Goal: Task Accomplishment & Management: Use online tool/utility

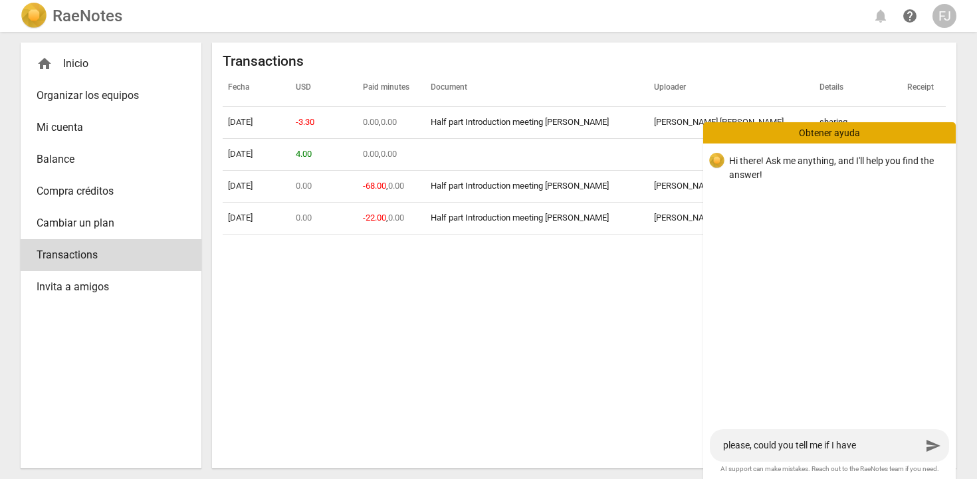
click at [461, 348] on div "Fecha USD Paid minutes Document Uploader Details Receipt [DATE] -3.30 0.00 , 0.…" at bounding box center [584, 264] width 723 height 389
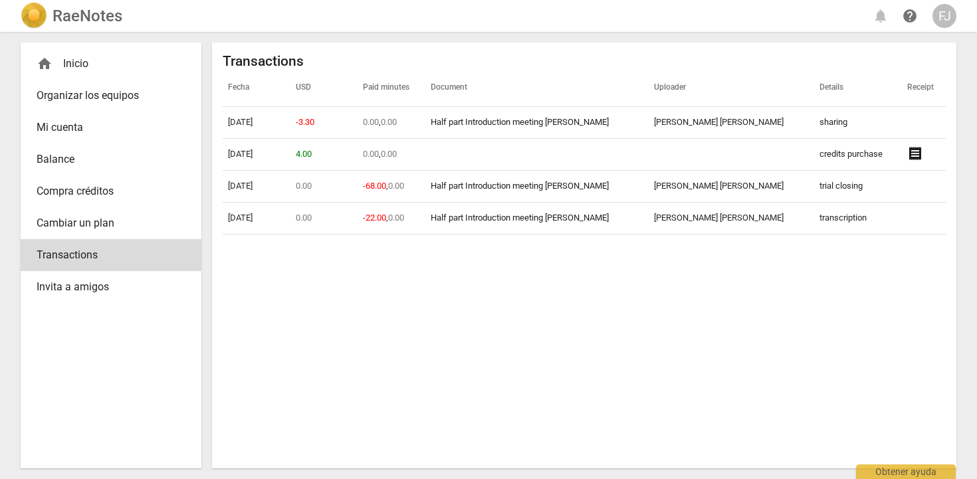
click at [86, 64] on div "home Inicio" at bounding box center [106, 64] width 138 height 16
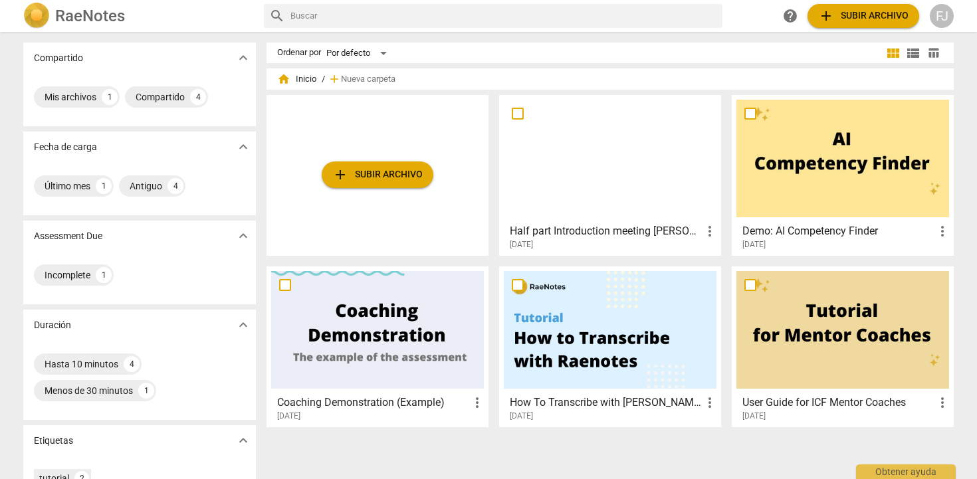
click at [386, 175] on span "add Subir archivo" at bounding box center [377, 175] width 90 height 16
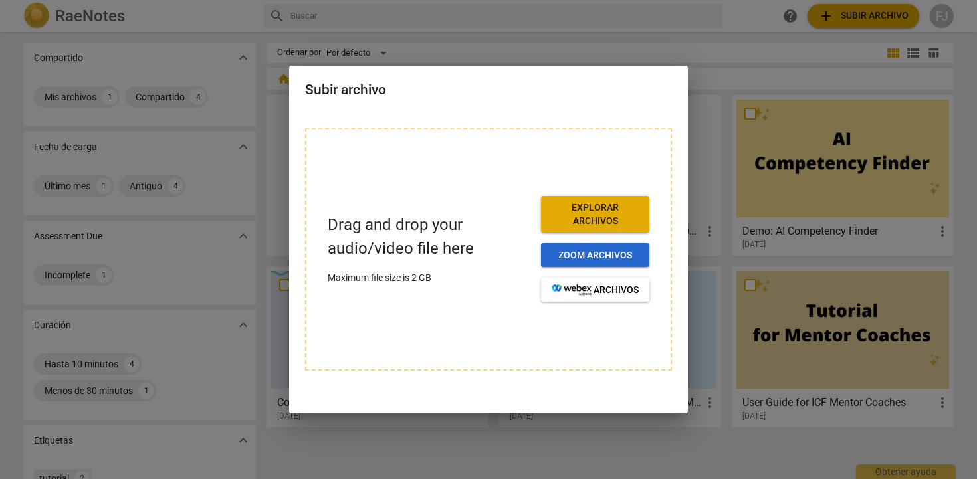
click at [605, 257] on span "Zoom archivos" at bounding box center [595, 255] width 87 height 13
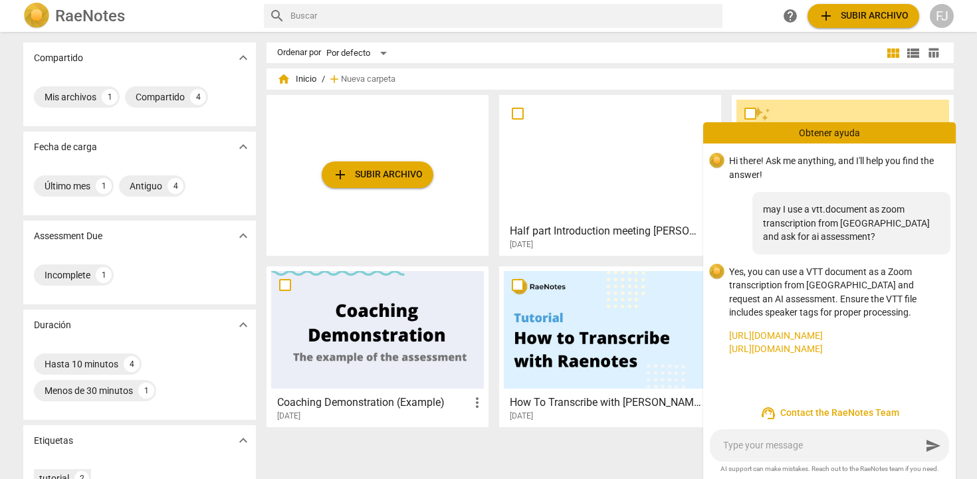
click at [395, 180] on span "add Subir archivo" at bounding box center [377, 175] width 90 height 16
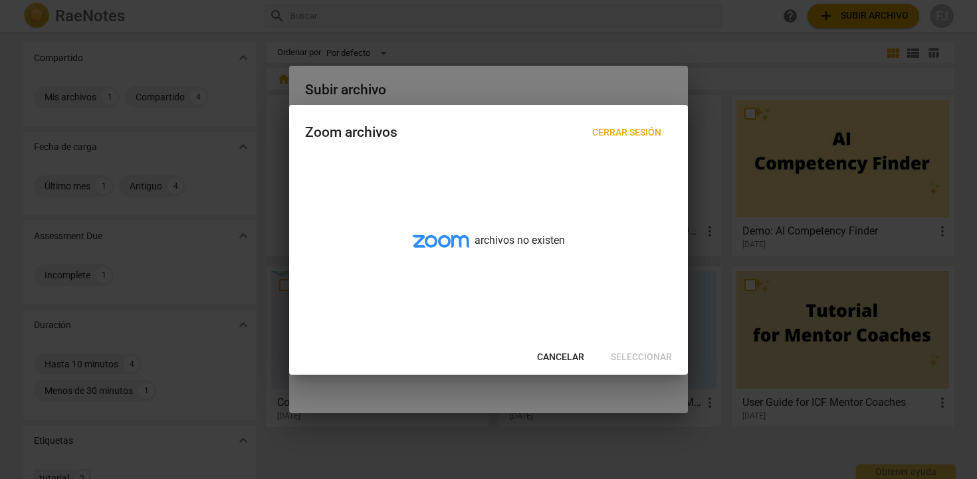
click at [543, 358] on span "Cancelar" at bounding box center [560, 357] width 47 height 13
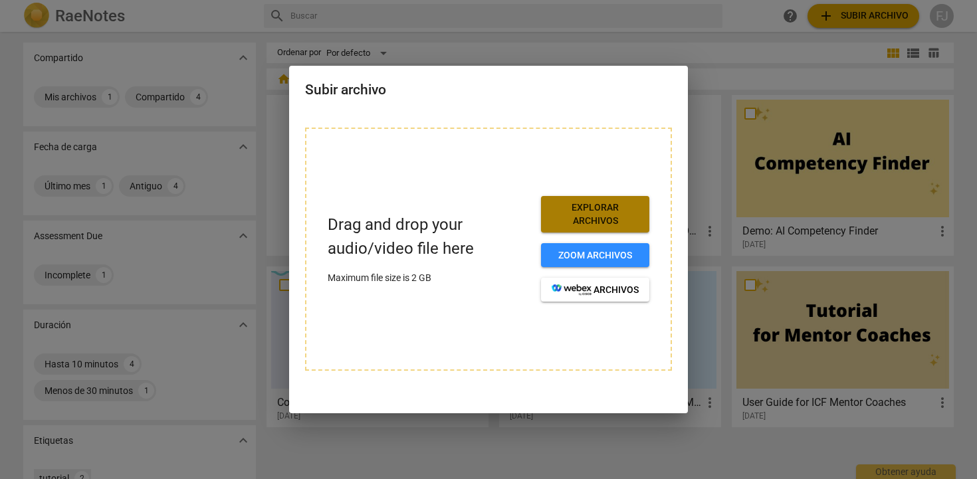
click at [574, 213] on span "Explorar archivos" at bounding box center [595, 214] width 87 height 26
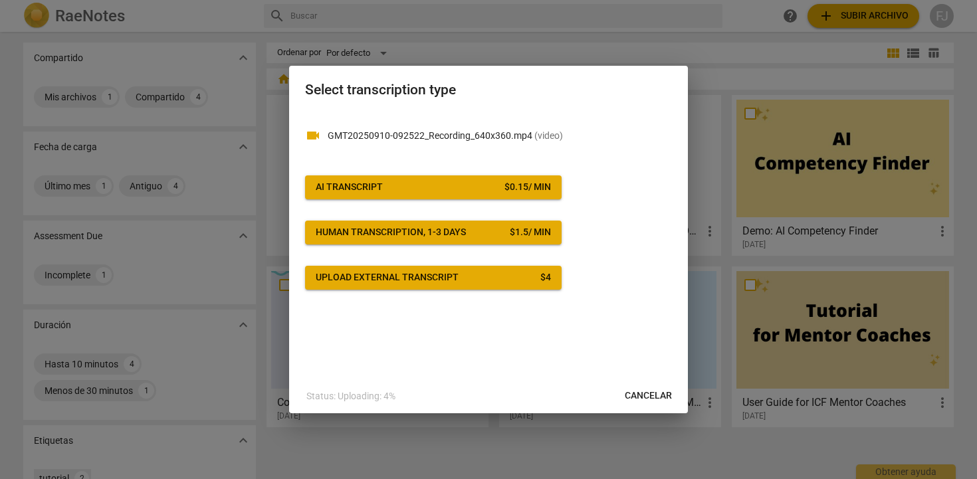
click at [457, 186] on span "AI Transcript $ 0.15 / min" at bounding box center [433, 187] width 235 height 13
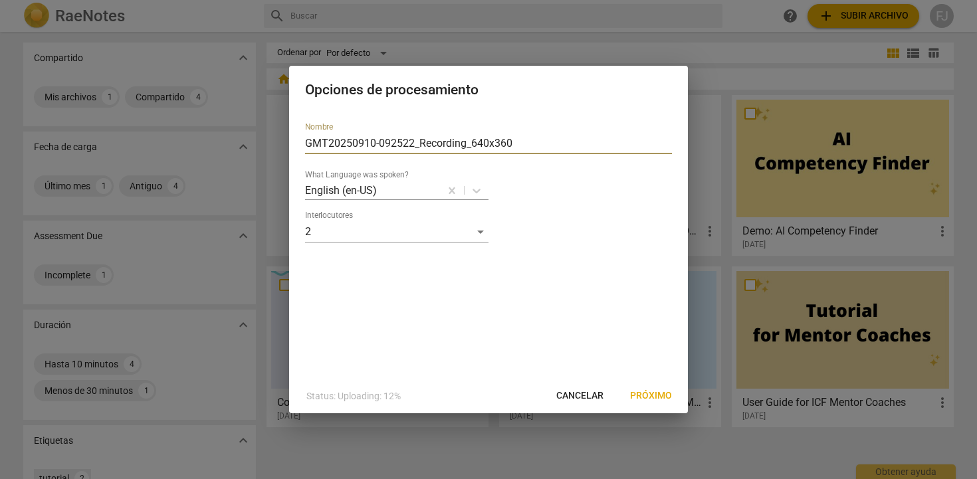
drag, startPoint x: 517, startPoint y: 144, endPoint x: 191, endPoint y: 138, distance: 325.9
click at [191, 138] on div "Opciones de procesamiento Nombre GMT20250910-092522_Recording_640x360 What Lang…" at bounding box center [488, 239] width 977 height 479
type input "Ghita session 1"
click at [635, 398] on span "Próximo" at bounding box center [651, 396] width 42 height 13
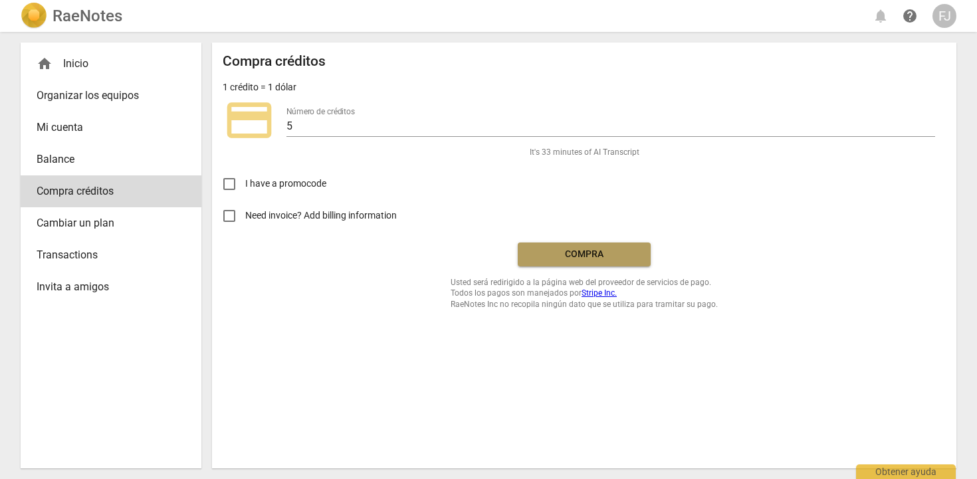
click at [580, 259] on span "Compra" at bounding box center [585, 254] width 112 height 13
